Goal: Transaction & Acquisition: Obtain resource

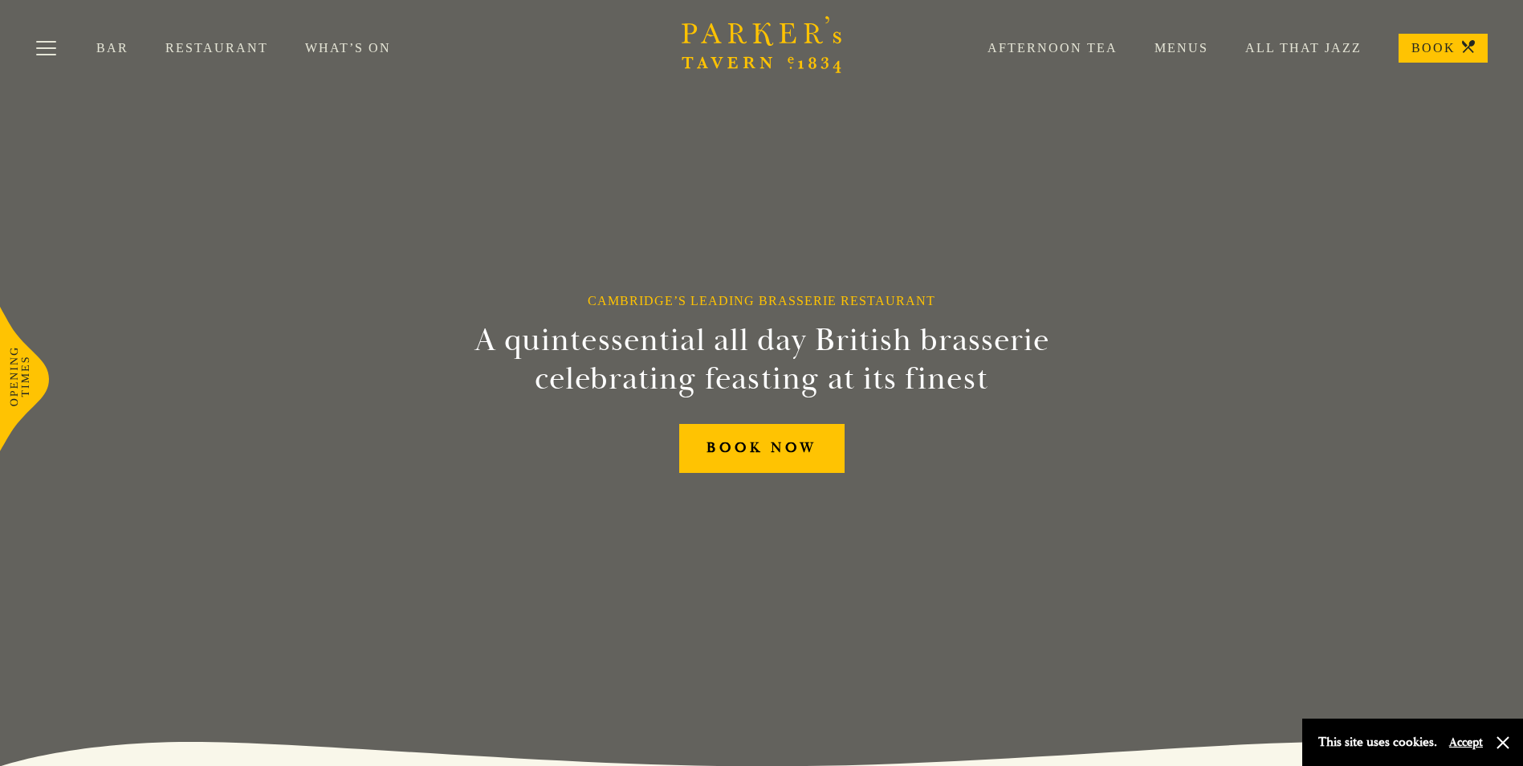
click at [177, 36] on div "Bar Restaurant What’s On Afternoon Tea Menus All That Jazz BOOK" at bounding box center [761, 48] width 1523 height 96
click at [180, 51] on link "Restaurant" at bounding box center [235, 48] width 140 height 16
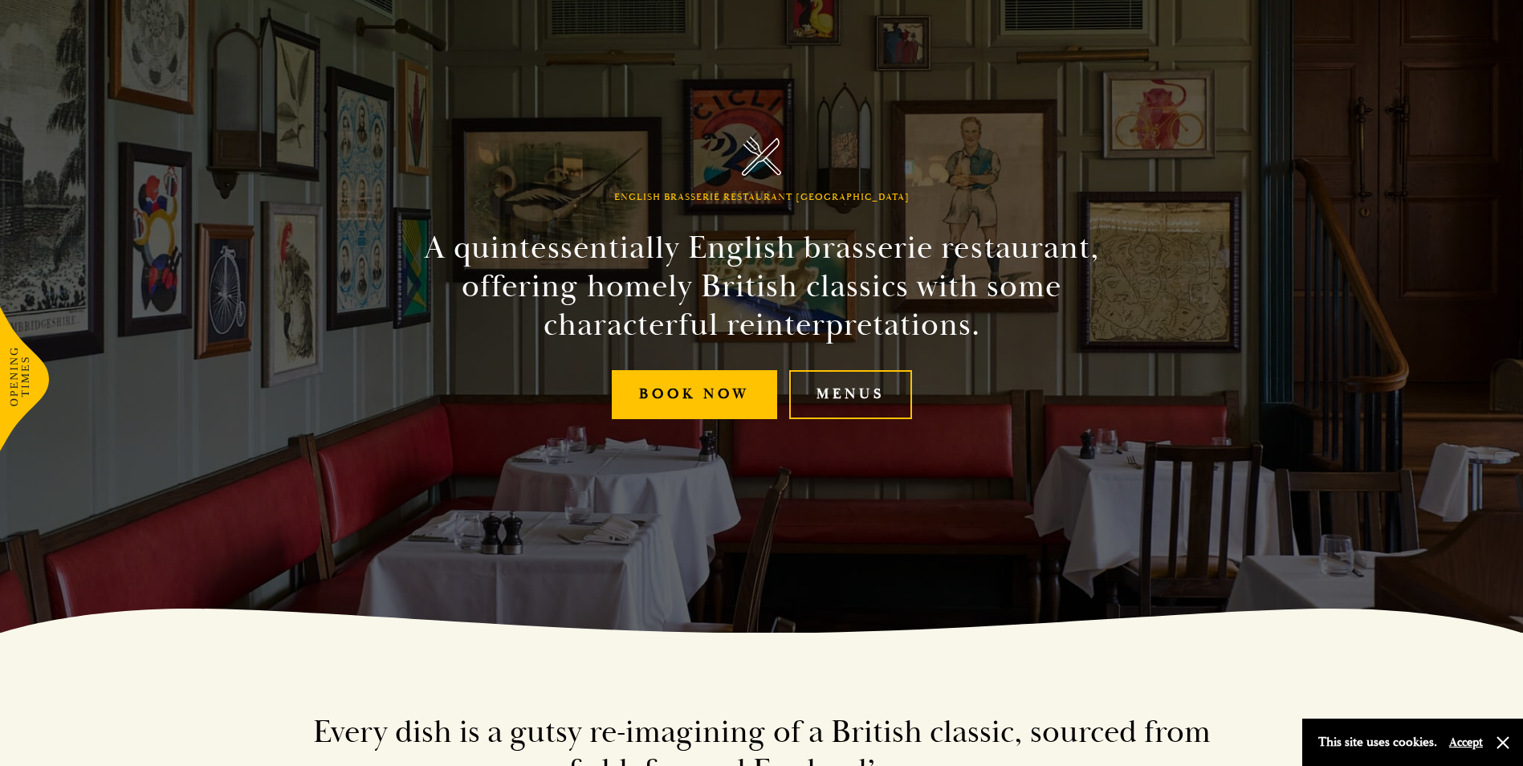
scroll to position [161, 0]
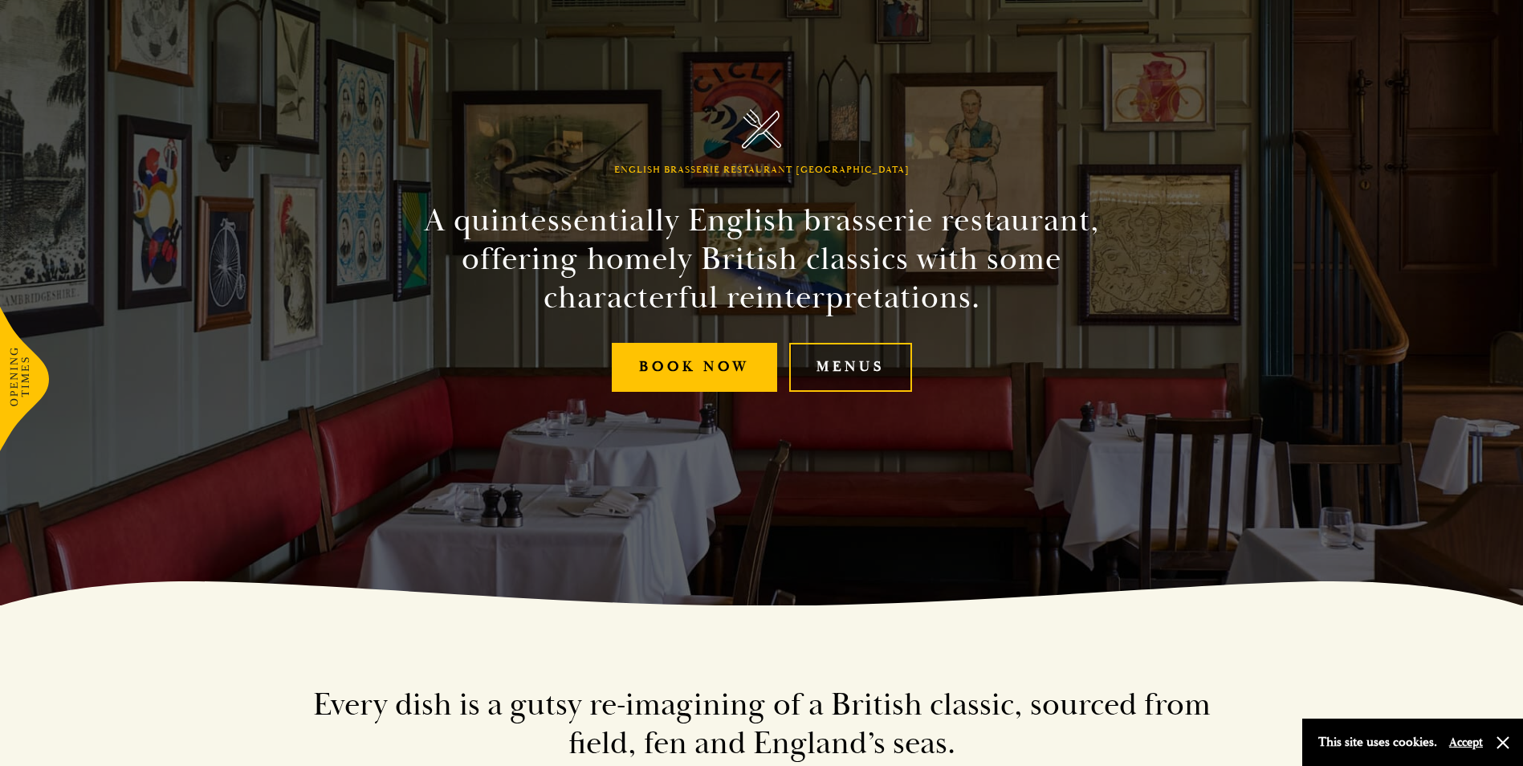
click at [885, 356] on link "Menus" at bounding box center [850, 367] width 123 height 49
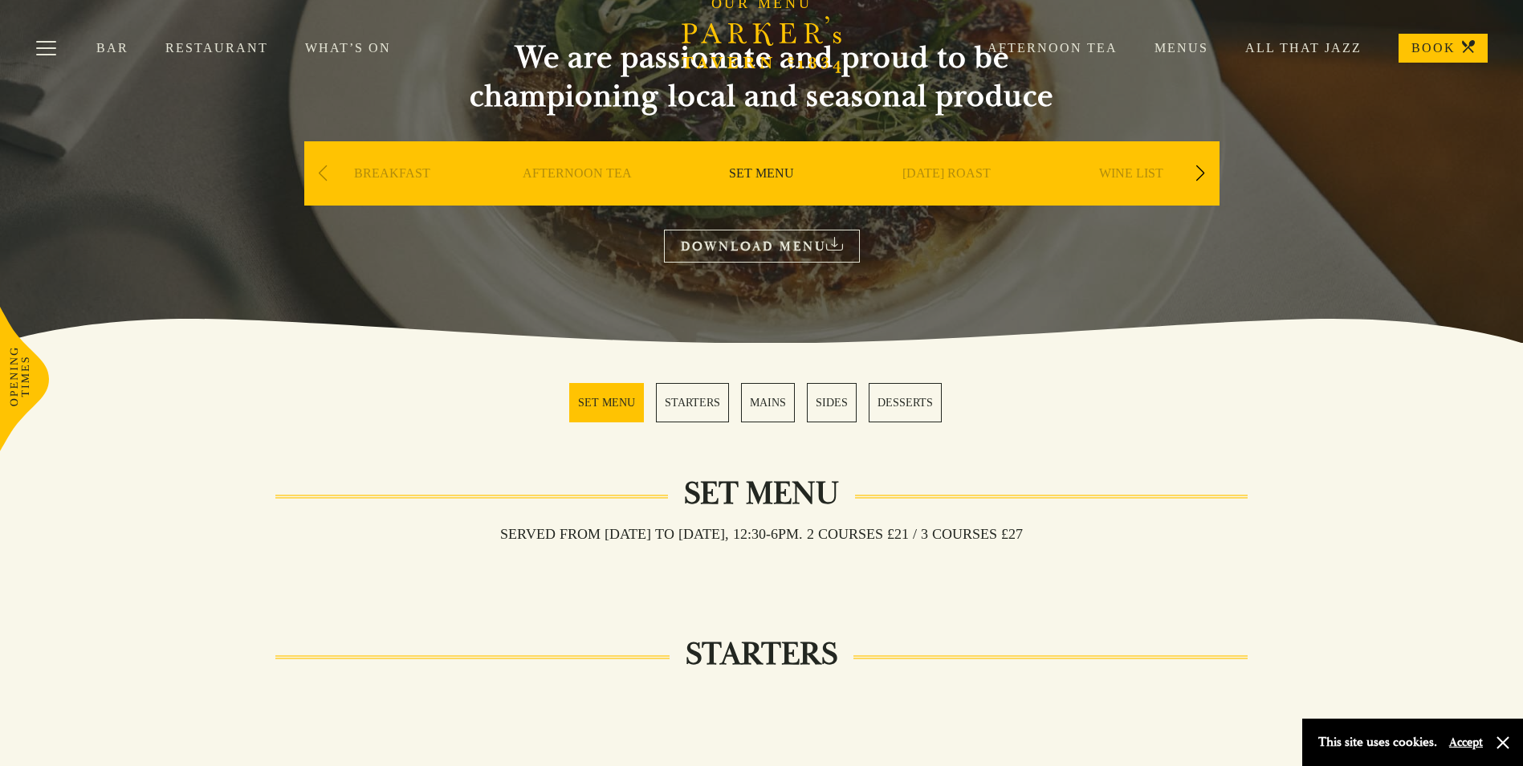
scroll to position [161, 0]
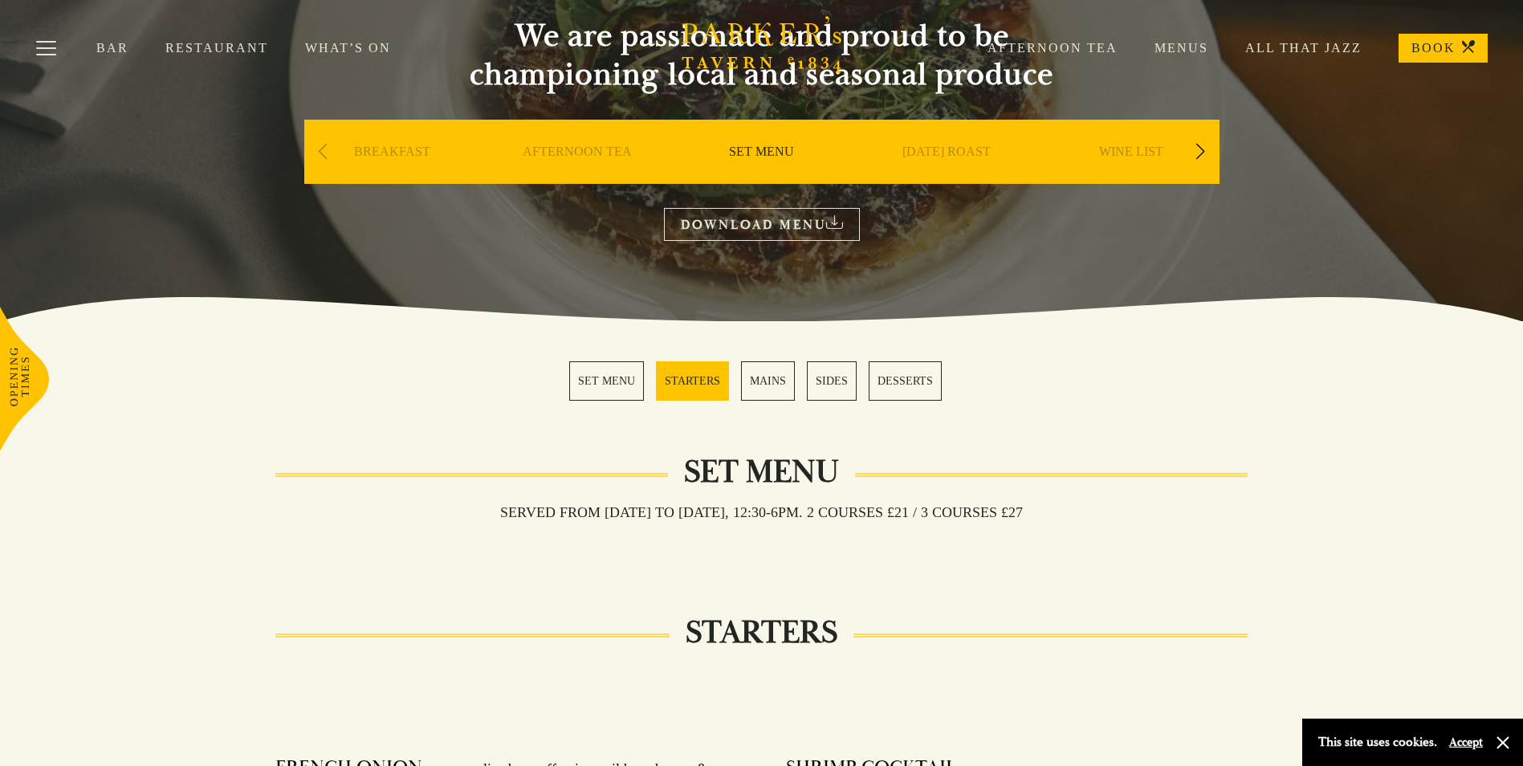
click at [776, 384] on link "MAINS" at bounding box center [768, 380] width 54 height 39
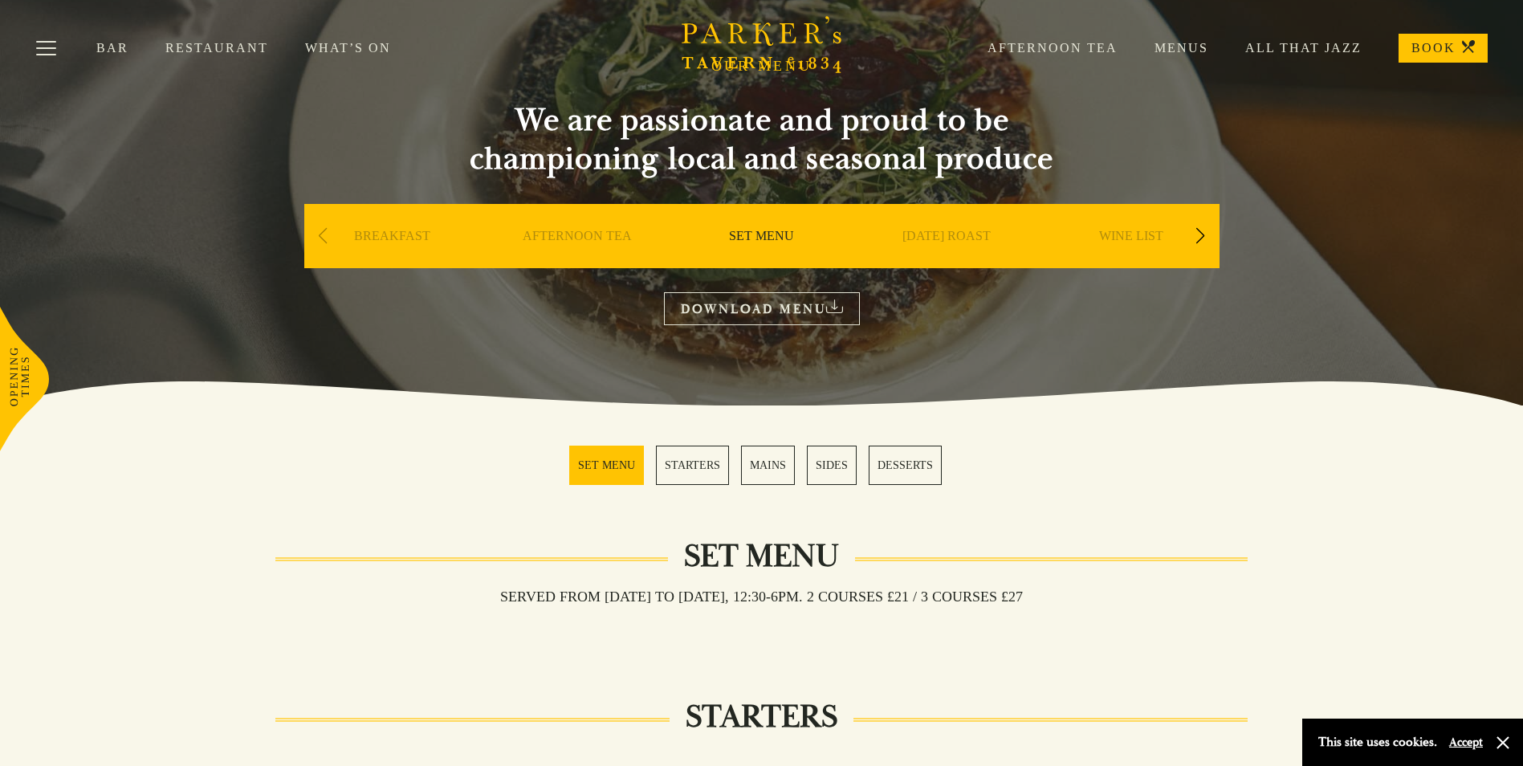
scroll to position [75, 0]
click at [752, 312] on link "DOWNLOAD MENU" at bounding box center [762, 309] width 196 height 33
click at [313, 243] on div "Previous slide" at bounding box center [323, 236] width 22 height 35
click at [320, 237] on div "Previous slide" at bounding box center [323, 236] width 22 height 35
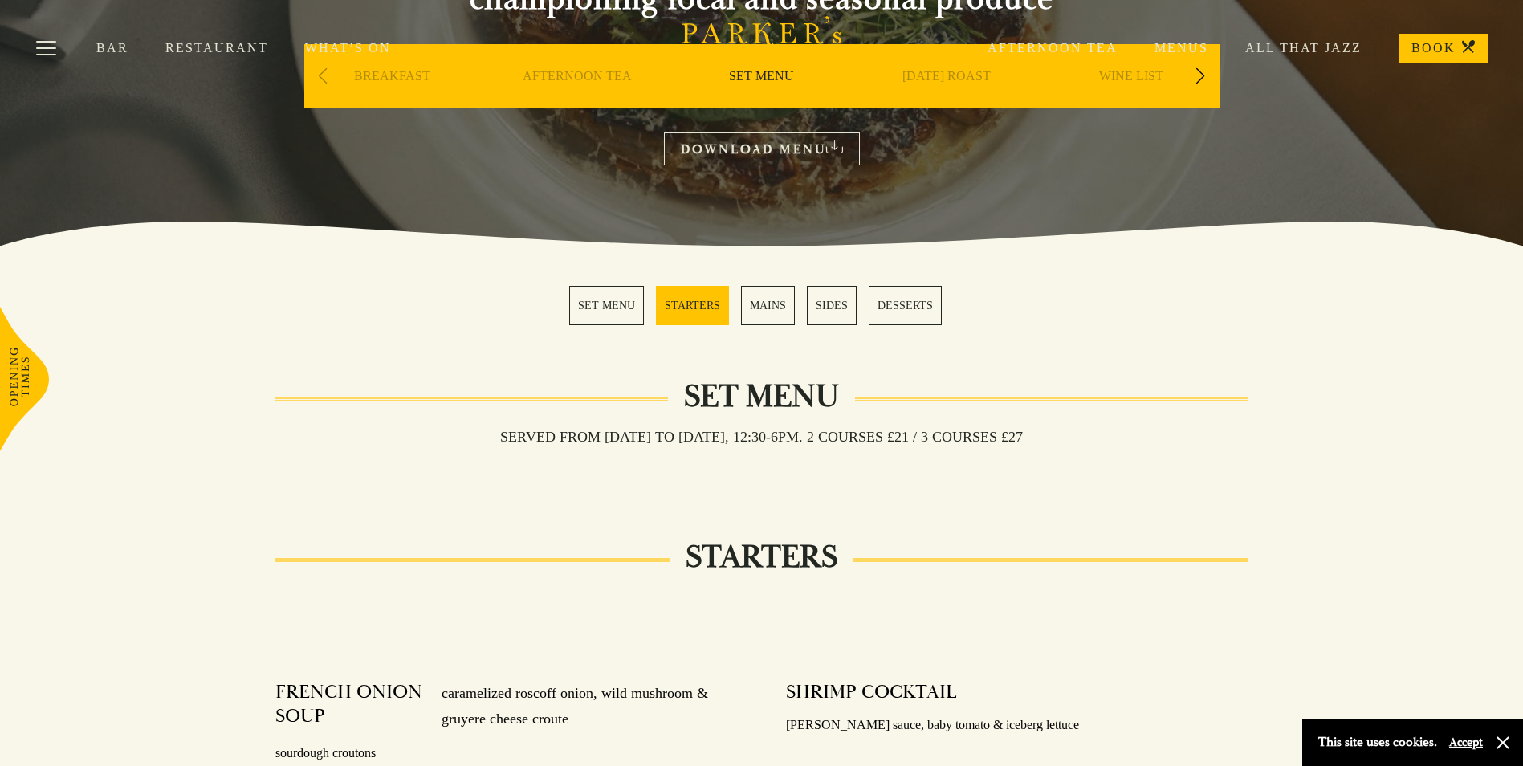
click at [763, 302] on link "MAINS" at bounding box center [768, 305] width 54 height 39
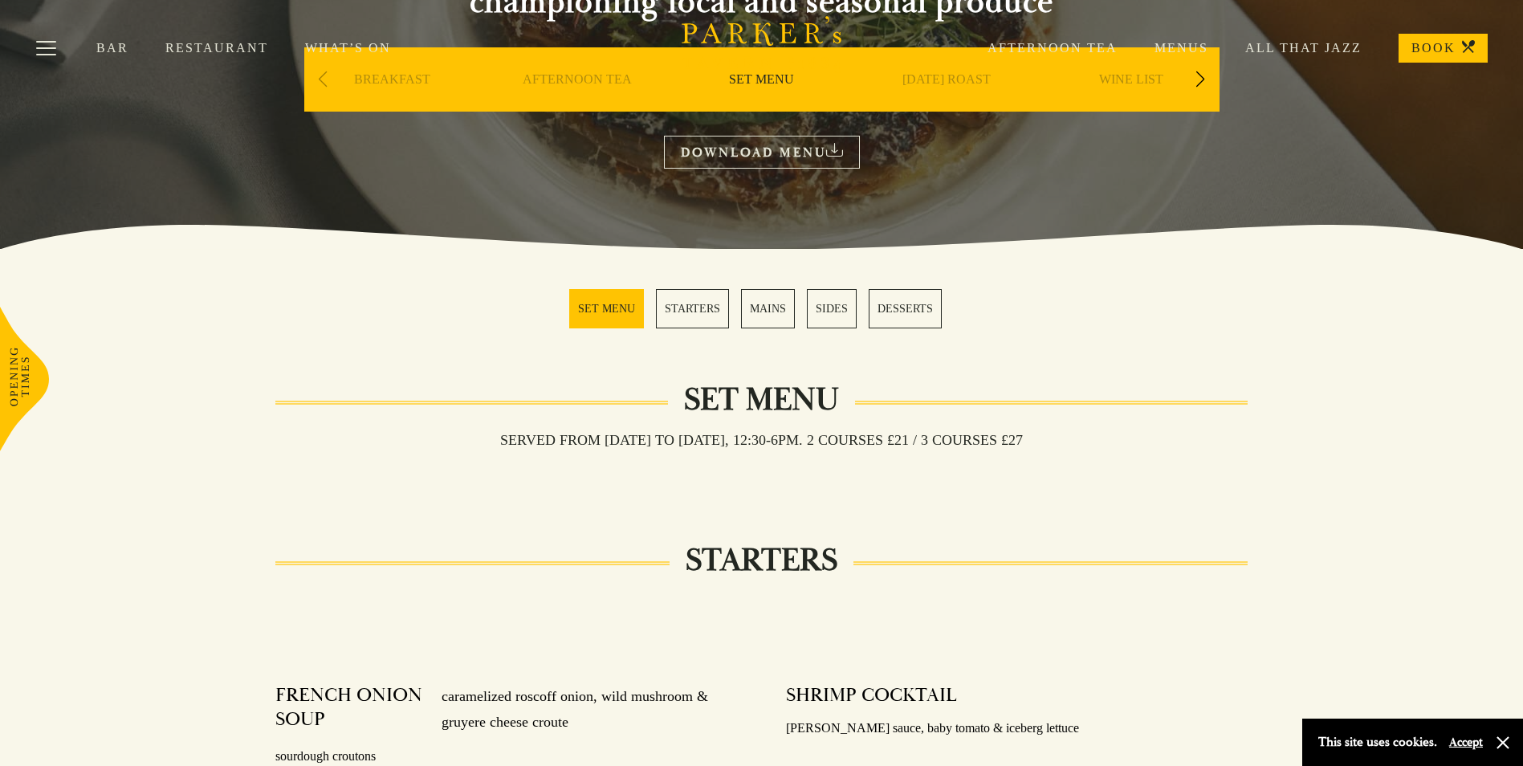
scroll to position [0, 0]
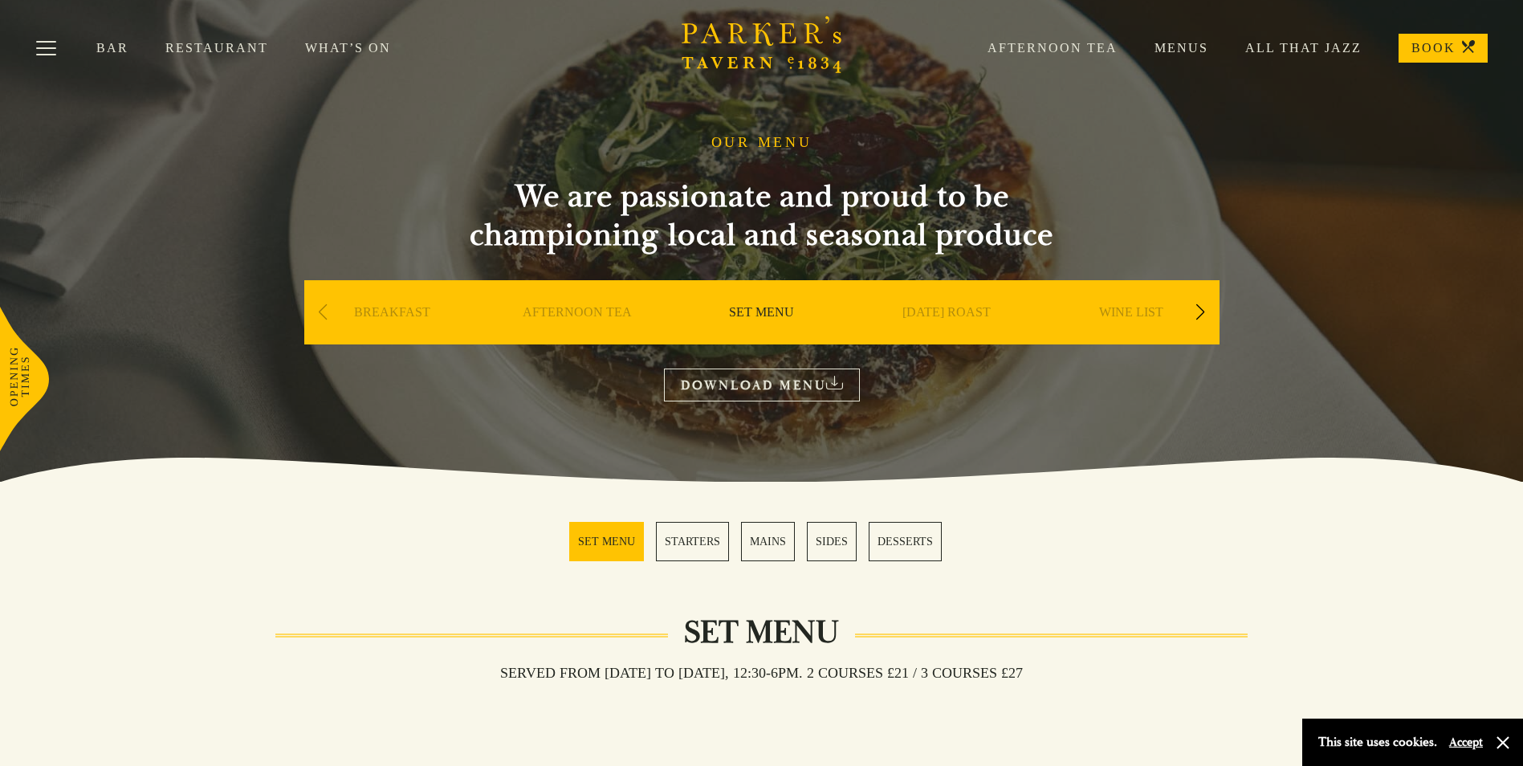
click at [776, 375] on link "DOWNLOAD MENU" at bounding box center [762, 385] width 196 height 33
